Goal: Information Seeking & Learning: Check status

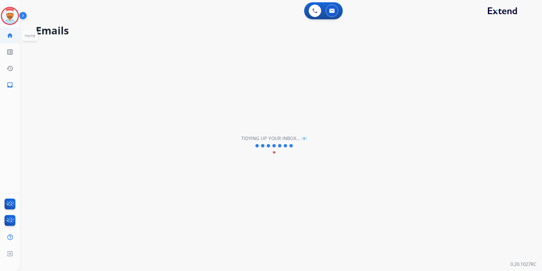
click at [9, 35] on mat-icon "home" at bounding box center [10, 35] width 7 height 7
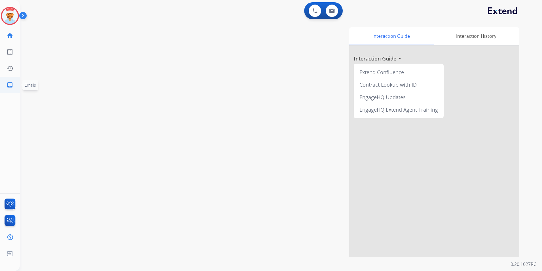
click at [8, 86] on mat-icon "inbox" at bounding box center [10, 84] width 7 height 7
select select "**********"
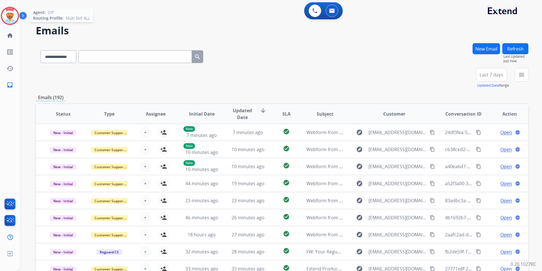
click at [10, 19] on img at bounding box center [10, 16] width 16 height 16
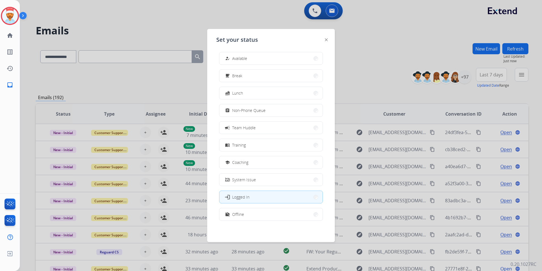
scroll to position [2, 0]
click at [252, 211] on button "work_off Offline" at bounding box center [271, 214] width 103 height 12
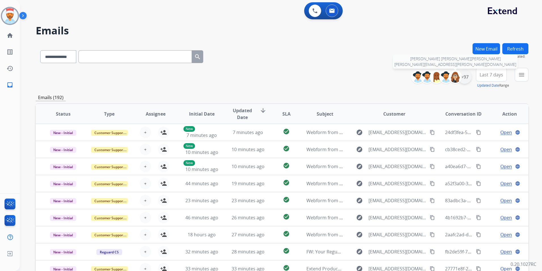
click at [469, 78] on div "+97" at bounding box center [465, 77] width 14 height 14
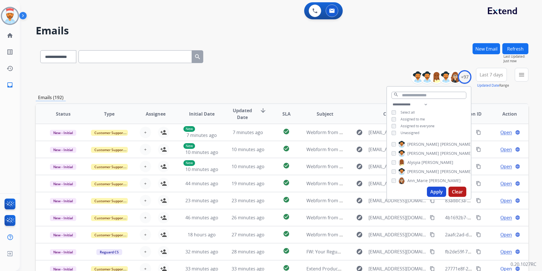
click at [433, 190] on button "Apply" at bounding box center [436, 191] width 19 height 10
click at [487, 79] on button "Last 7 days" at bounding box center [491, 75] width 31 height 14
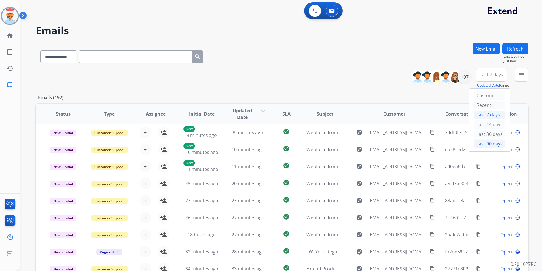
click at [486, 141] on div "Last 90 days" at bounding box center [489, 143] width 31 height 9
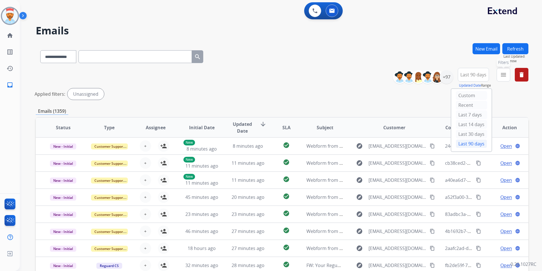
click at [499, 73] on button "menu Filters" at bounding box center [504, 75] width 14 height 14
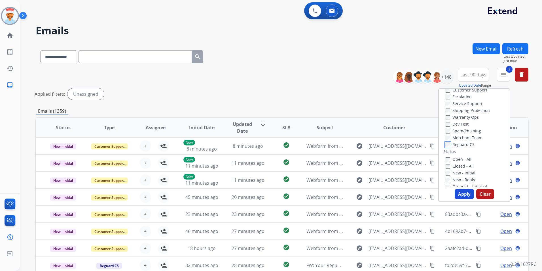
scroll to position [28, 0]
click at [462, 193] on button "Apply" at bounding box center [464, 194] width 19 height 10
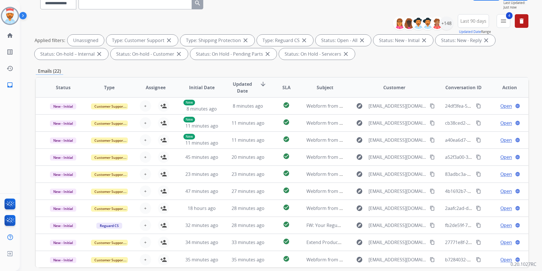
scroll to position [23, 0]
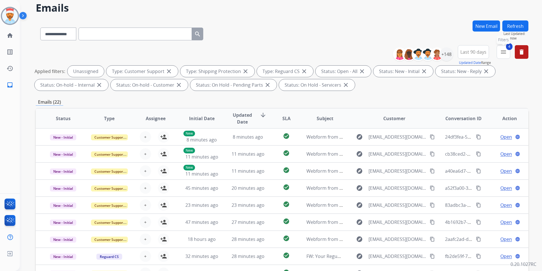
click at [502, 52] on mat-icon "menu" at bounding box center [503, 52] width 7 height 7
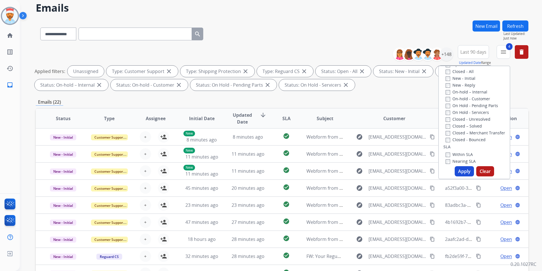
scroll to position [142, 0]
click at [446, 127] on div "Critical" at bounding box center [461, 124] width 30 height 7
click at [463, 168] on button "Apply" at bounding box center [464, 171] width 19 height 10
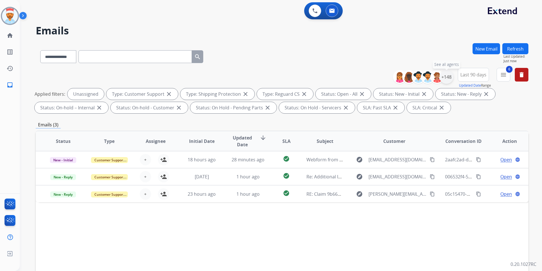
click at [447, 79] on div "+148" at bounding box center [447, 77] width 14 height 14
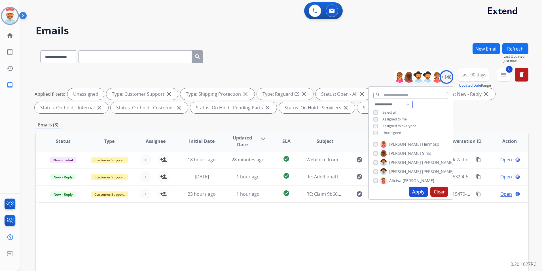
drag, startPoint x: 382, startPoint y: 104, endPoint x: 381, endPoint y: 108, distance: 4.4
click at [382, 104] on select "**********" at bounding box center [393, 104] width 39 height 7
select select "**********"
click at [374, 101] on select "**********" at bounding box center [393, 104] width 39 height 7
click at [419, 193] on button "Apply" at bounding box center [418, 191] width 19 height 10
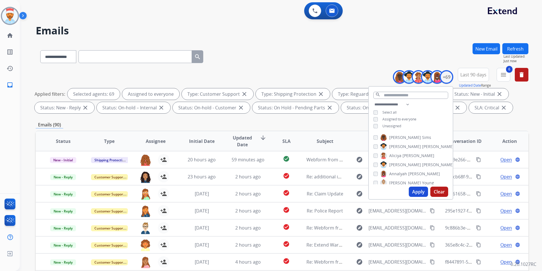
click at [418, 192] on button "Apply" at bounding box center [418, 191] width 19 height 10
click at [476, 123] on div "Emails (90)" at bounding box center [282, 124] width 493 height 7
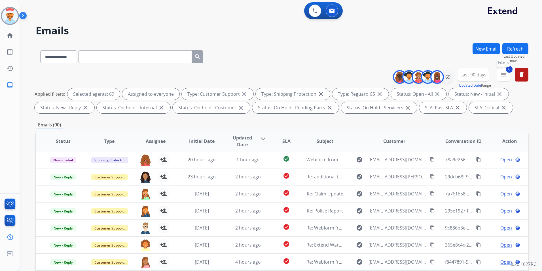
click at [504, 74] on mat-icon "menu" at bounding box center [503, 74] width 7 height 7
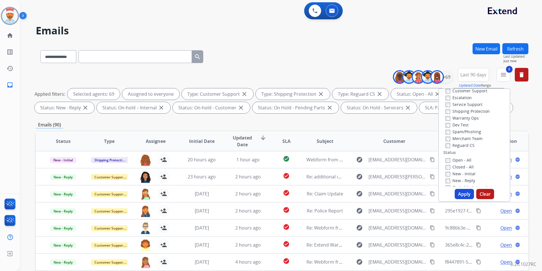
scroll to position [28, 0]
click at [378, 119] on div "**********" at bounding box center [282, 196] width 493 height 307
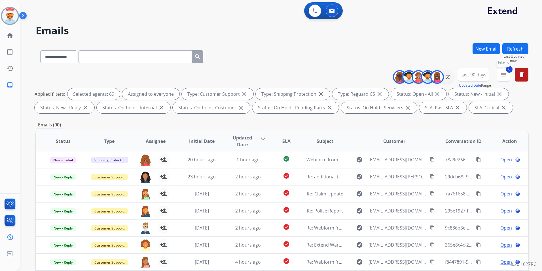
click at [502, 75] on mat-icon "menu" at bounding box center [503, 74] width 7 height 7
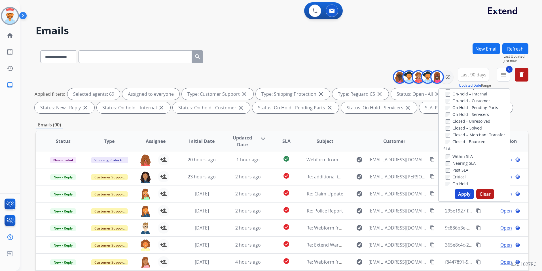
scroll to position [142, 0]
click at [460, 196] on button "Apply" at bounding box center [464, 194] width 19 height 10
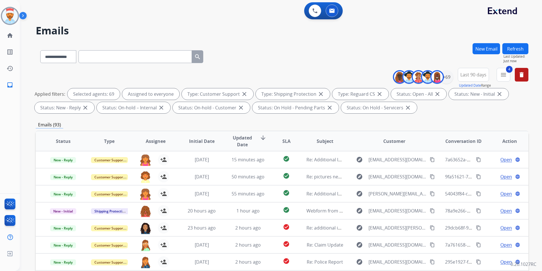
click at [466, 115] on div "**********" at bounding box center [282, 92] width 493 height 48
